Goal: Complete application form

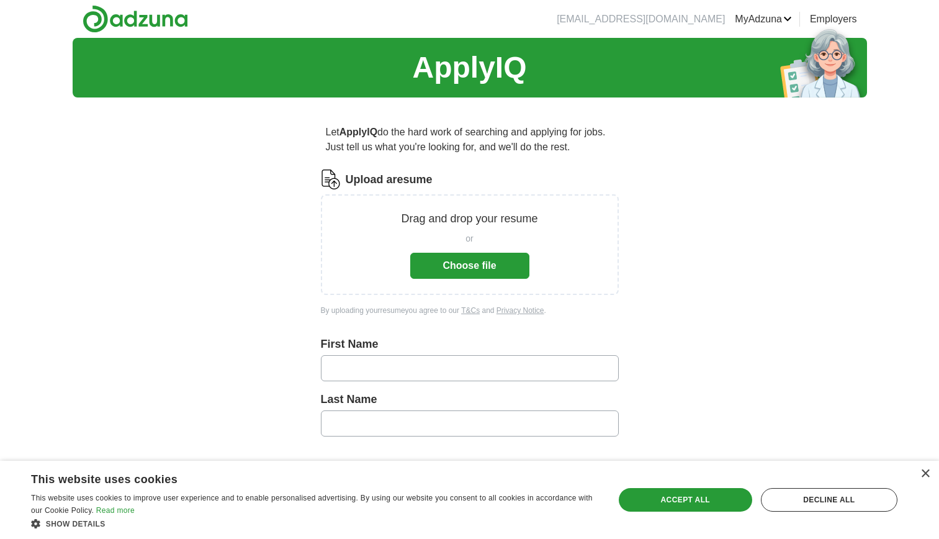
click at [386, 339] on label "First Name" at bounding box center [470, 344] width 298 height 17
click at [395, 377] on input "text" at bounding box center [470, 368] width 298 height 26
type input "******"
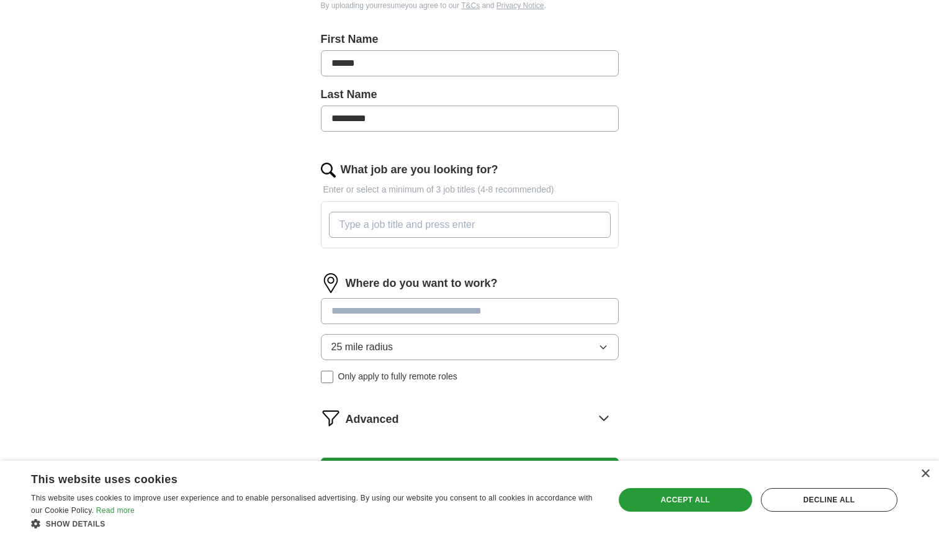
scroll to position [305, 0]
type input "*********"
click at [437, 233] on input "What job are you looking for?" at bounding box center [470, 224] width 282 height 26
type input "Marketing Specialist"
click at [462, 312] on div "Where do you want to work? 25 mile radius Only apply to fully remote roles" at bounding box center [470, 332] width 298 height 120
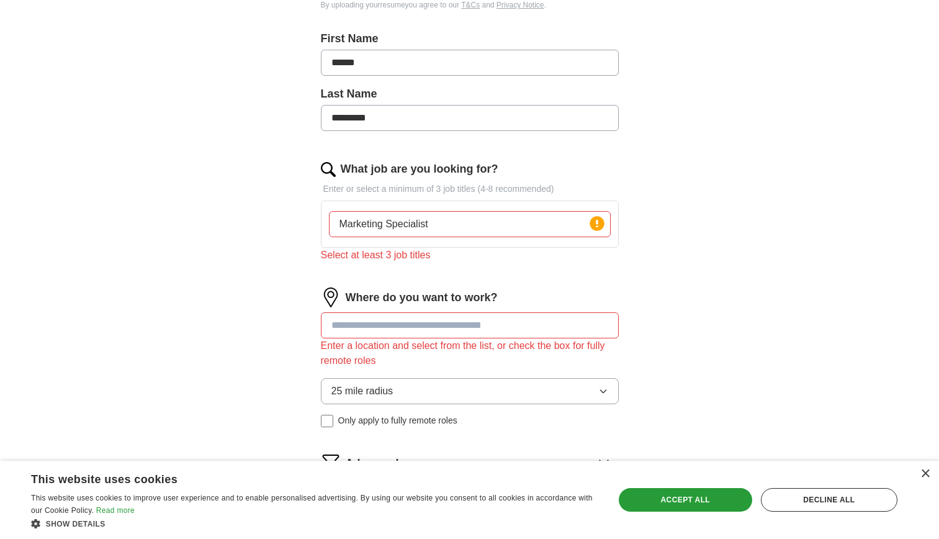
click at [480, 228] on input "Marketing Specialist" at bounding box center [470, 224] width 282 height 26
click at [466, 332] on input at bounding box center [470, 325] width 298 height 26
type input "*"
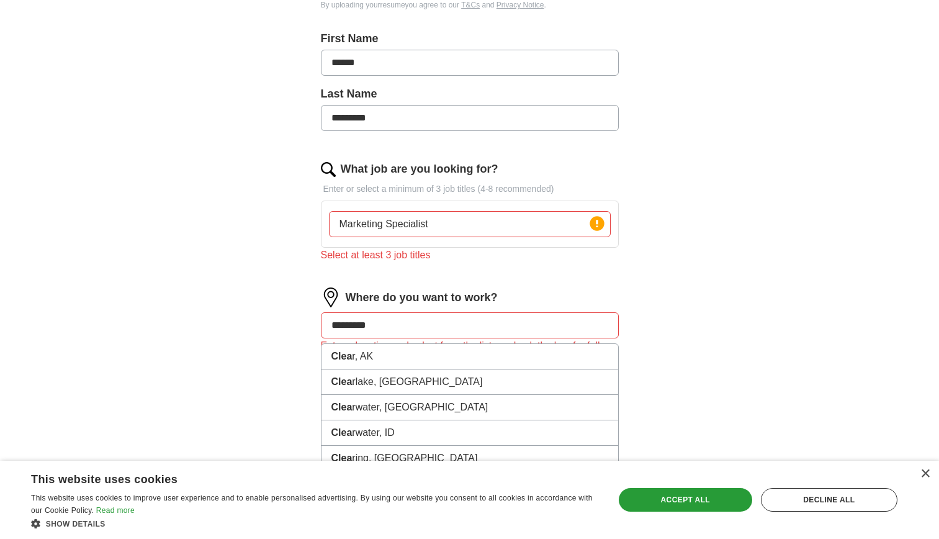
type input "**********"
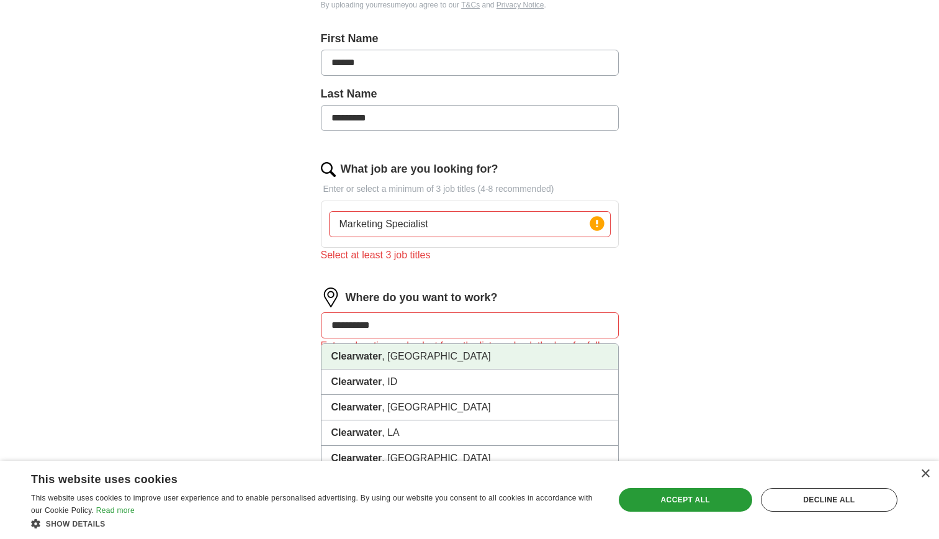
click at [422, 358] on li "[GEOGRAPHIC_DATA] , [GEOGRAPHIC_DATA]" at bounding box center [469, 356] width 297 height 25
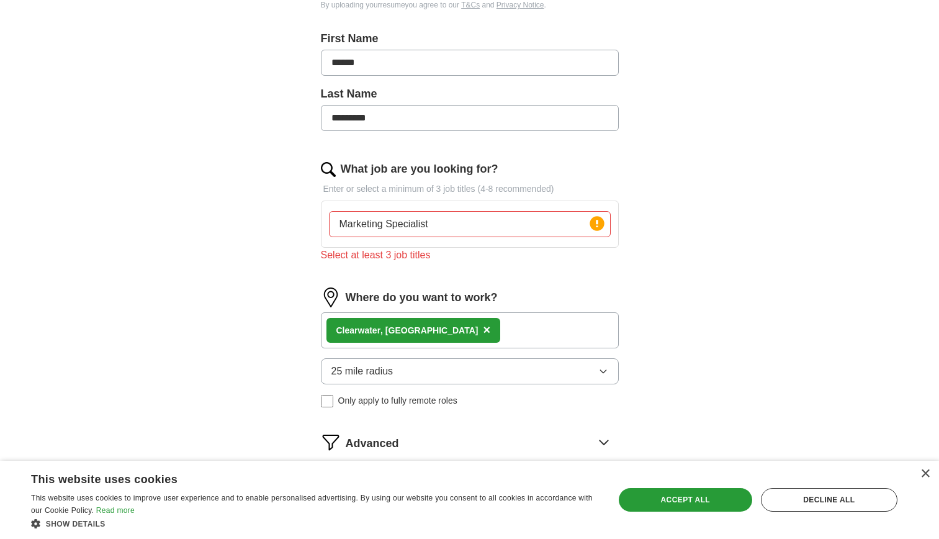
scroll to position [433, 0]
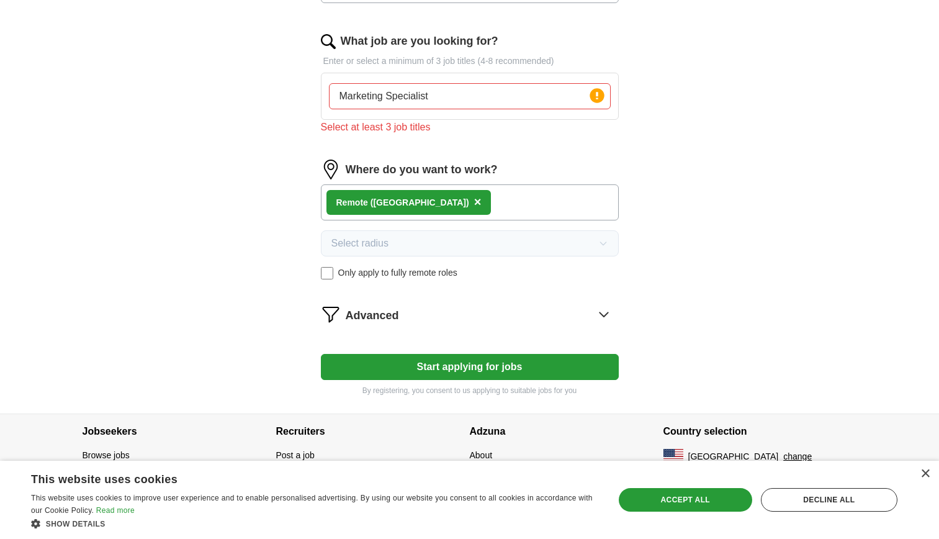
click at [513, 370] on button "Start applying for jobs" at bounding box center [470, 367] width 298 height 26
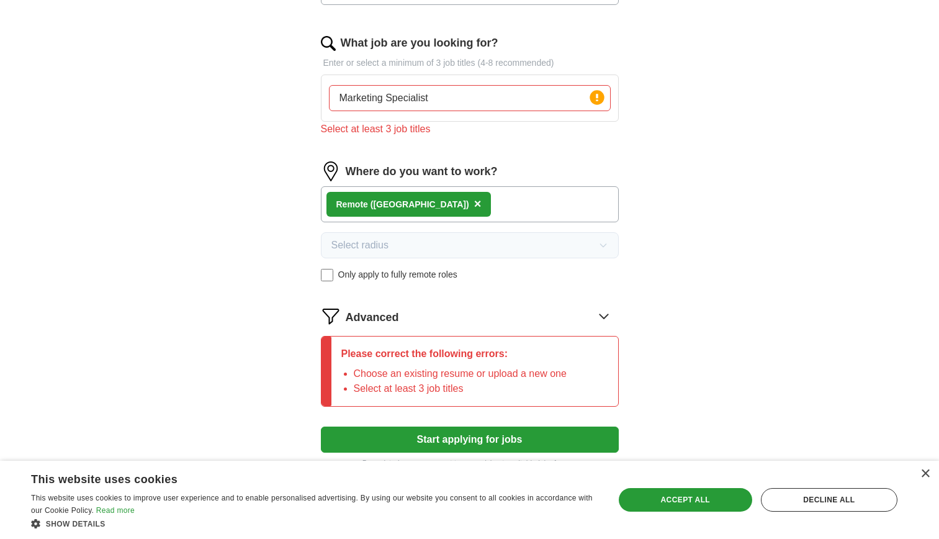
scroll to position [446, 0]
click at [467, 89] on input "Marketing Specialist" at bounding box center [470, 99] width 282 height 26
type input "Marketing Specialist"
click at [625, 113] on div "Let ApplyIQ do the hard work of searching and applying for jobs. Just tell us w…" at bounding box center [469, 74] width 397 height 825
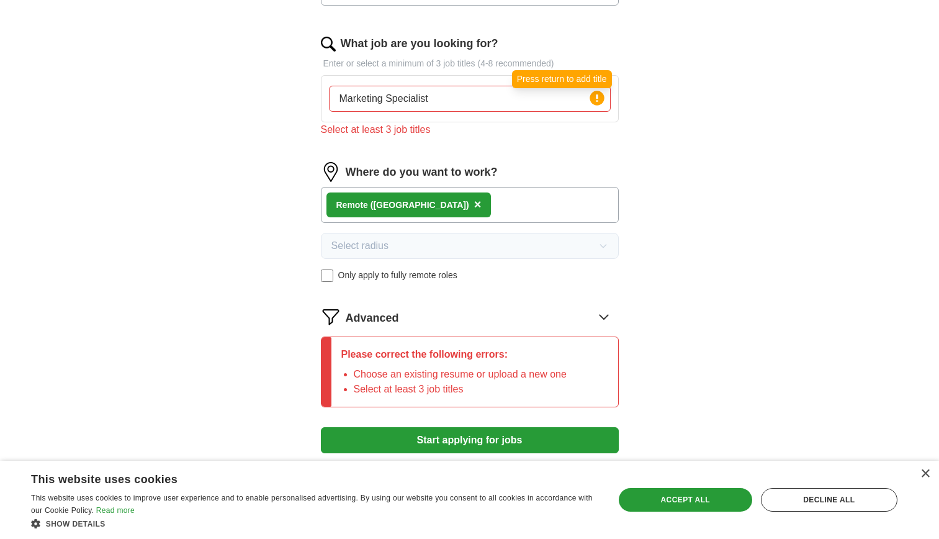
click at [598, 103] on circle at bounding box center [597, 98] width 14 height 14
